Goal: Information Seeking & Learning: Learn about a topic

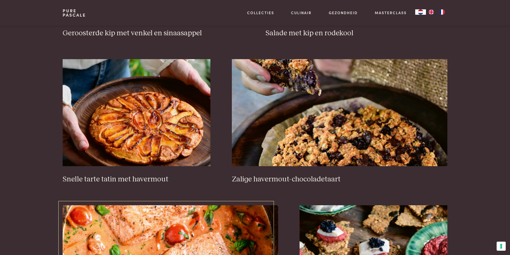
scroll to position [788, 0]
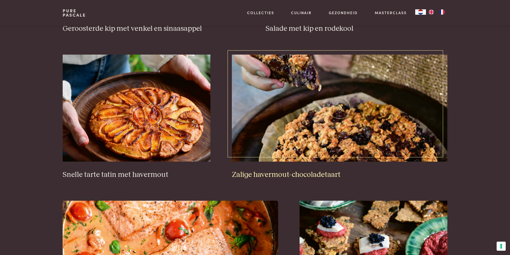
click at [308, 111] on img at bounding box center [339, 108] width 215 height 107
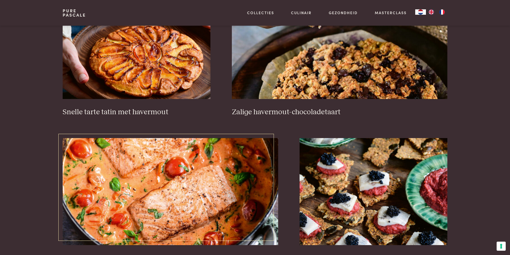
scroll to position [868, 0]
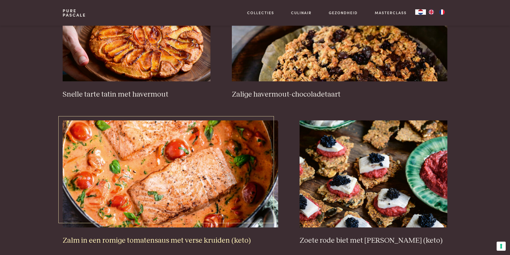
click at [190, 170] on img at bounding box center [170, 173] width 215 height 107
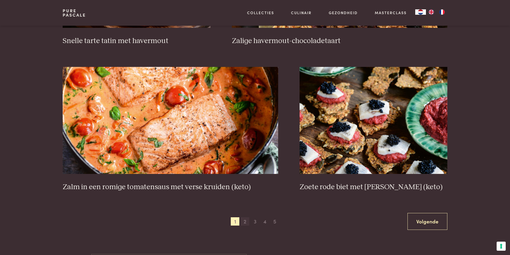
click at [247, 224] on span "2" at bounding box center [244, 221] width 9 height 9
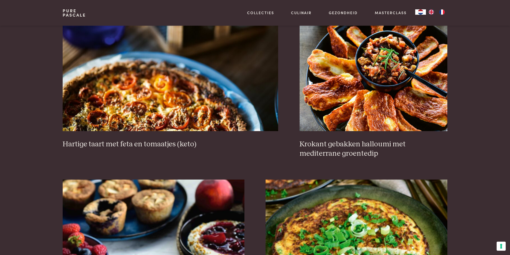
scroll to position [524, 0]
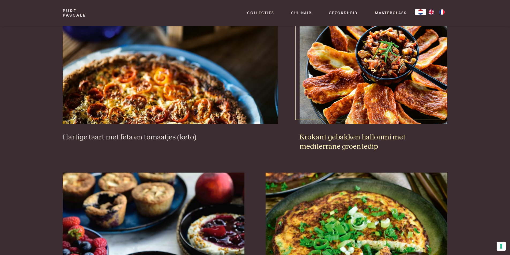
click at [373, 86] on img at bounding box center [373, 70] width 148 height 107
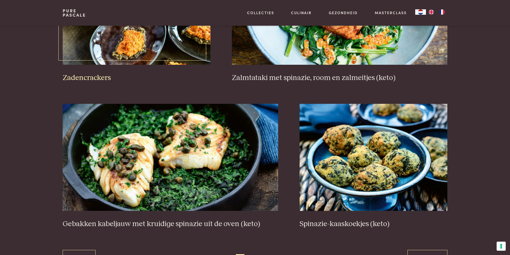
scroll to position [925, 0]
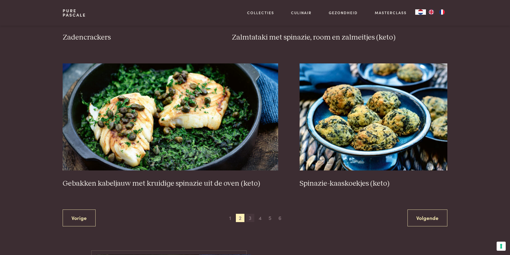
click at [249, 216] on span "3" at bounding box center [250, 218] width 9 height 9
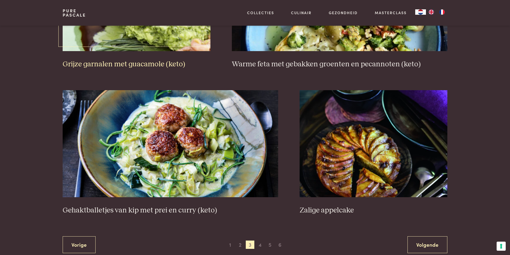
scroll to position [925, 0]
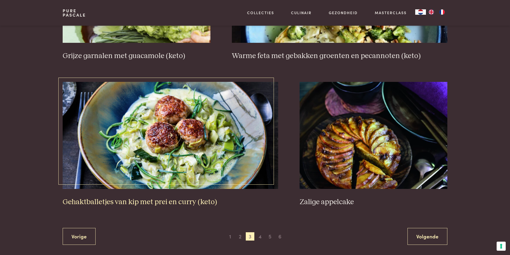
click at [191, 148] on img at bounding box center [170, 135] width 215 height 107
click at [260, 238] on span "4" at bounding box center [259, 236] width 9 height 9
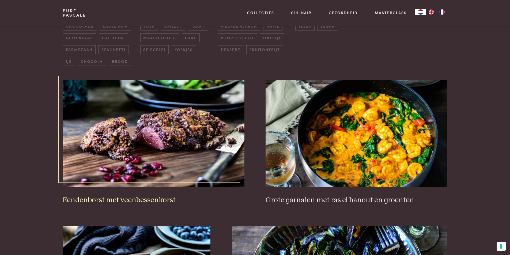
scroll to position [176, 0]
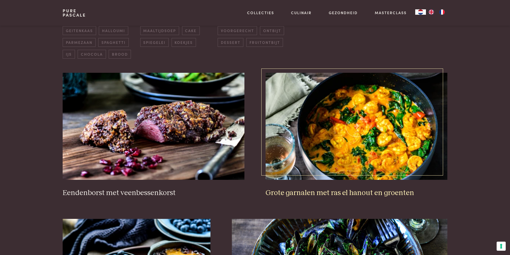
click at [390, 144] on img at bounding box center [355, 126] width 181 height 107
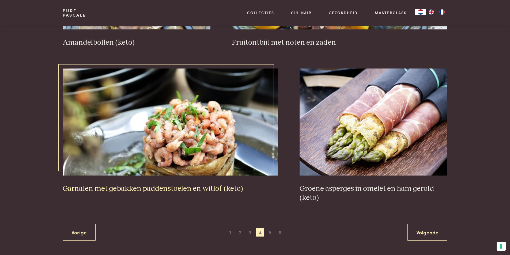
scroll to position [952, 0]
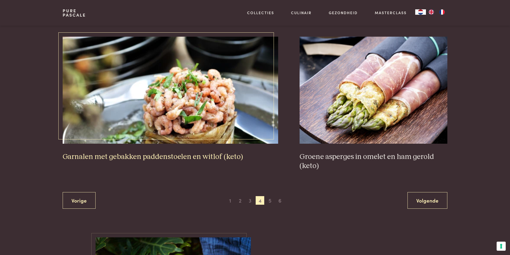
click at [185, 110] on img at bounding box center [170, 90] width 215 height 107
drag, startPoint x: 268, startPoint y: 199, endPoint x: 261, endPoint y: 199, distance: 7.0
click at [268, 199] on span "5" at bounding box center [269, 200] width 9 height 9
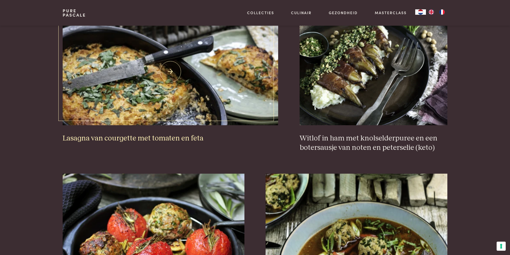
scroll to position [524, 0]
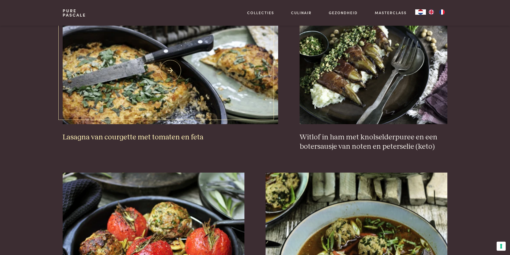
click at [198, 65] on img at bounding box center [170, 70] width 215 height 107
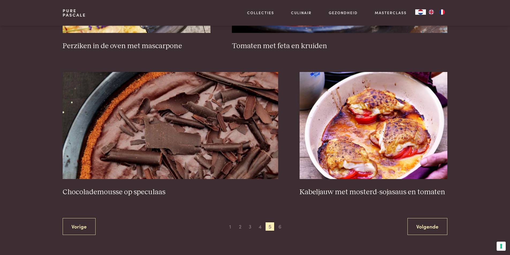
scroll to position [925, 0]
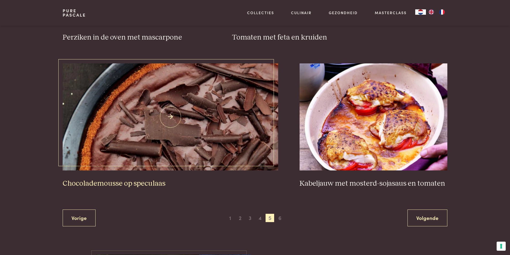
click at [162, 132] on img at bounding box center [170, 116] width 215 height 107
click at [281, 218] on span "6" at bounding box center [280, 218] width 9 height 9
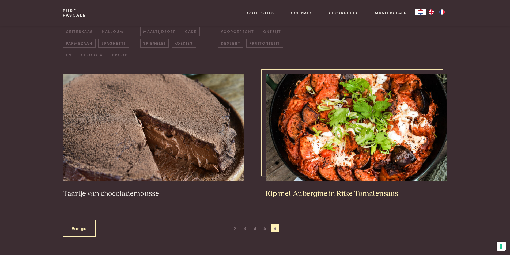
scroll to position [176, 0]
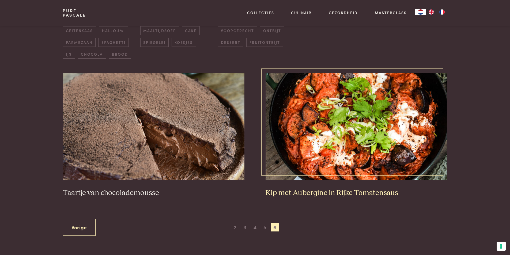
click at [366, 131] on img at bounding box center [355, 126] width 181 height 107
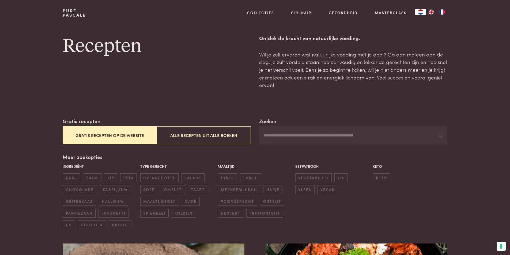
scroll to position [0, 0]
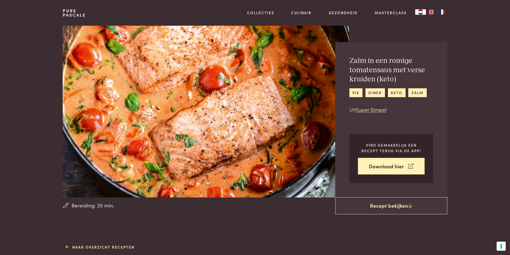
drag, startPoint x: 260, startPoint y: 151, endPoint x: 237, endPoint y: 216, distance: 68.9
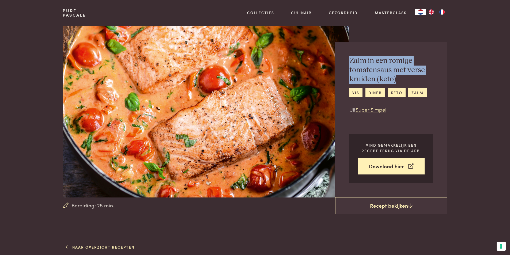
drag, startPoint x: 351, startPoint y: 59, endPoint x: 405, endPoint y: 78, distance: 57.2
click at [405, 78] on h2 "Zalm in een romige tomatensaus met verse kruiden (keto)" at bounding box center [391, 70] width 84 height 28
copy h2 "Zalm in een romige tomatensaus met verse kruiden (keto)"
click at [219, 129] on img at bounding box center [206, 112] width 286 height 172
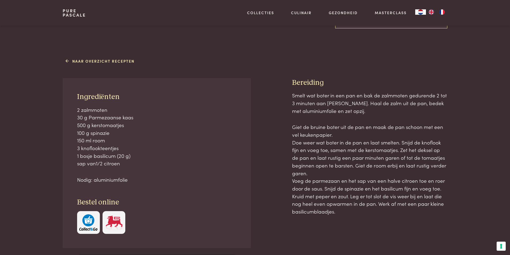
scroll to position [187, 0]
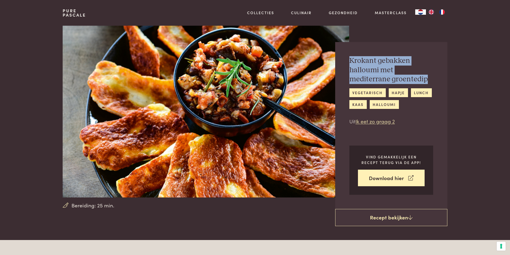
drag, startPoint x: 428, startPoint y: 78, endPoint x: 345, endPoint y: 64, distance: 85.0
click at [345, 64] on div "Krokant gebakken halloumi met mediterrane groentedip vegetarisch hapje lunch ka…" at bounding box center [391, 125] width 112 height 167
copy h2 "Krokant gebakken halloumi met mediterrane groentedip"
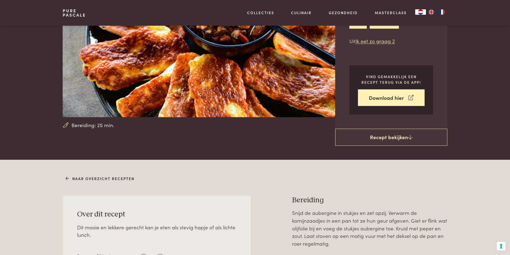
scroll to position [214, 0]
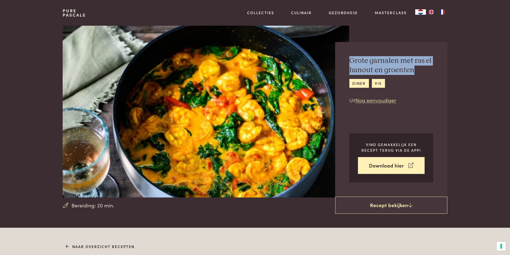
drag, startPoint x: 414, startPoint y: 70, endPoint x: 350, endPoint y: 61, distance: 64.0
click at [350, 61] on h2 "Grote garnalen met ras el hanout en groenten" at bounding box center [391, 65] width 84 height 18
copy h2 "Grote garnalen met ras el hanout en groenten"
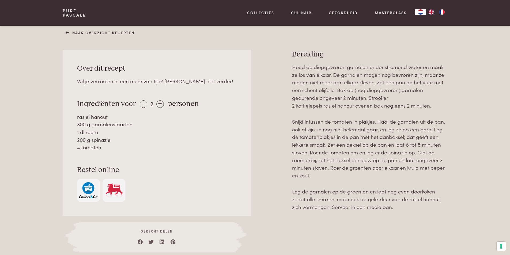
scroll to position [214, 0]
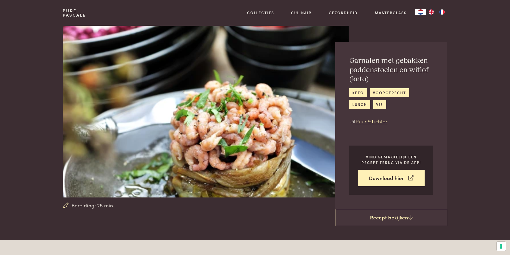
click at [381, 70] on h2 "Garnalen met gebakken paddenstoelen en witlof (keto)" at bounding box center [391, 70] width 84 height 28
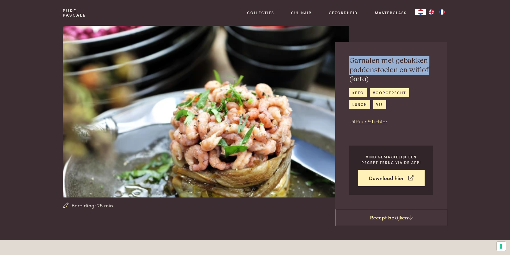
drag, startPoint x: 430, startPoint y: 69, endPoint x: 351, endPoint y: 63, distance: 79.1
click at [351, 63] on h2 "Garnalen met gebakken paddenstoelen en witlof (keto)" at bounding box center [391, 70] width 84 height 28
copy h2 "Garnalen met gebakken paddenstoelen en witlof"
drag, startPoint x: 286, startPoint y: 98, endPoint x: 282, endPoint y: 98, distance: 4.5
click at [286, 98] on img at bounding box center [206, 112] width 286 height 172
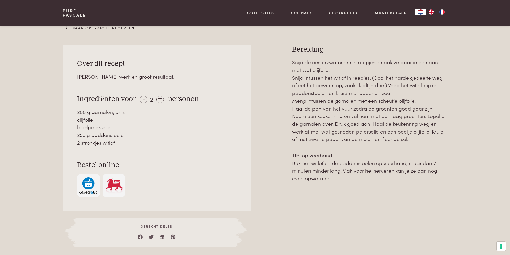
scroll to position [241, 0]
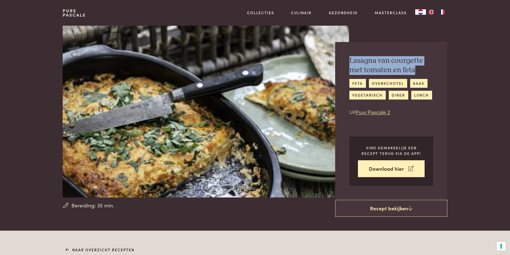
drag, startPoint x: 416, startPoint y: 71, endPoint x: 350, endPoint y: 63, distance: 66.6
click at [350, 63] on h2 "Lasagna van courgette met tomaten en feta" at bounding box center [391, 65] width 84 height 18
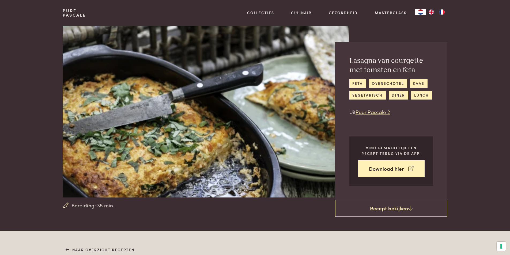
click at [427, 77] on div "Lasagna van courgette met tomaten en feta feta ovenschotel kaas vegetarisch din…" at bounding box center [391, 86] width 84 height 60
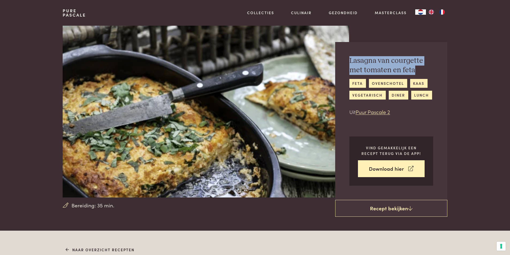
drag, startPoint x: 413, startPoint y: 69, endPoint x: 349, endPoint y: 60, distance: 64.5
click at [349, 60] on h2 "Lasagna van courgette met tomaten en feta" at bounding box center [391, 65] width 84 height 18
copy h2 "Lasagna van courgette met tomaten en feta"
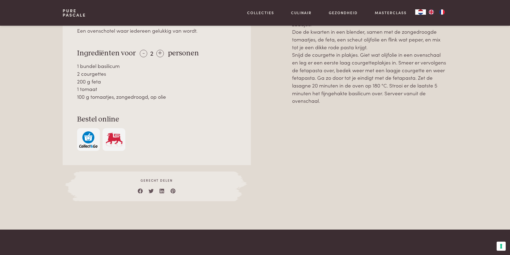
scroll to position [160, 0]
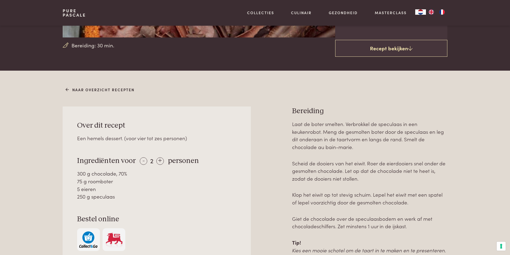
scroll to position [160, 0]
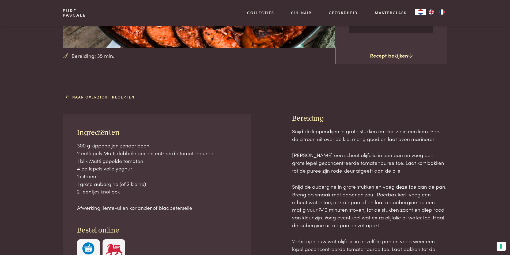
scroll to position [160, 0]
